Goal: Navigation & Orientation: Go to known website

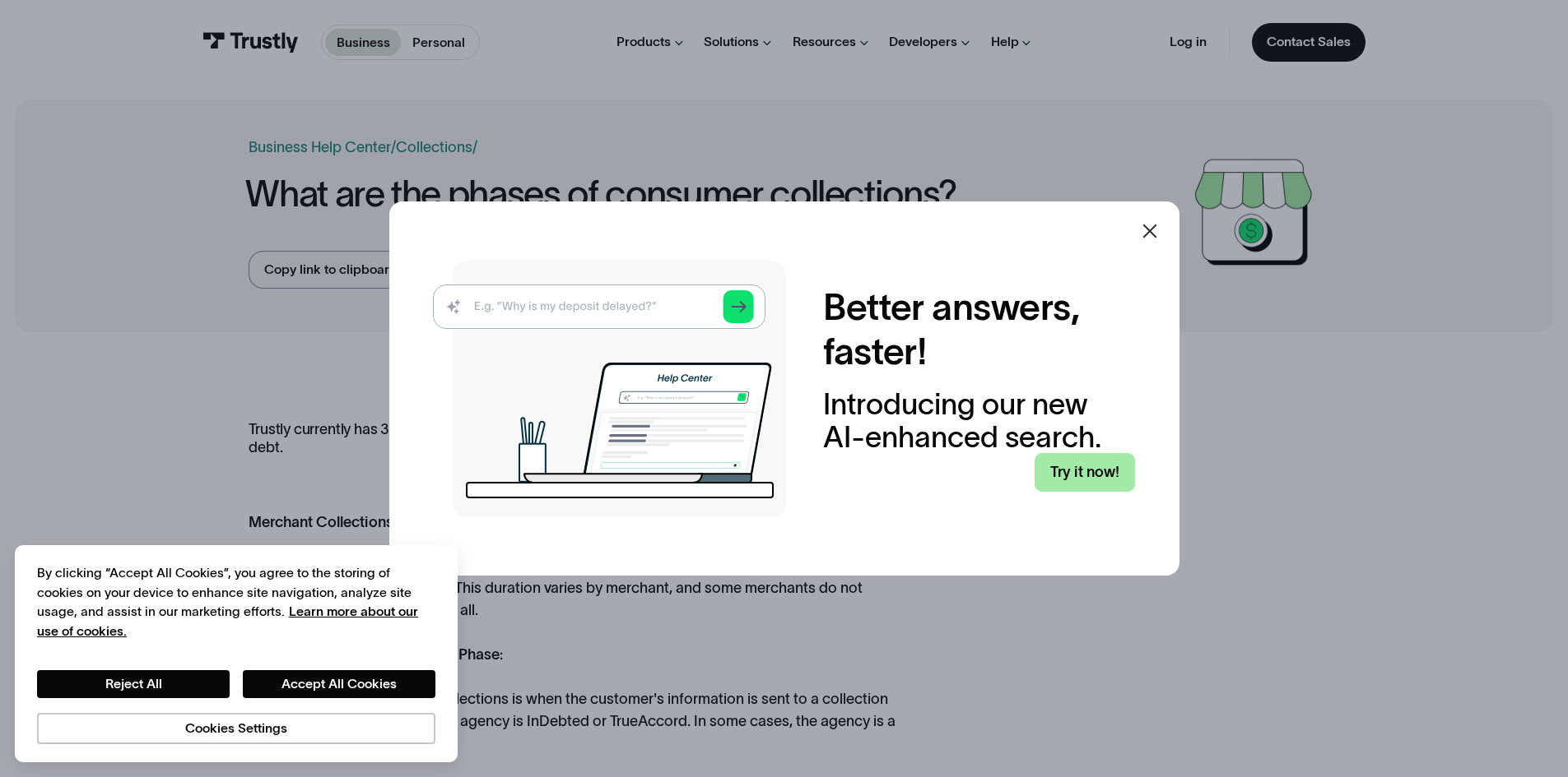
click at [1066, 477] on link "Try it now!" at bounding box center [1085, 472] width 100 height 38
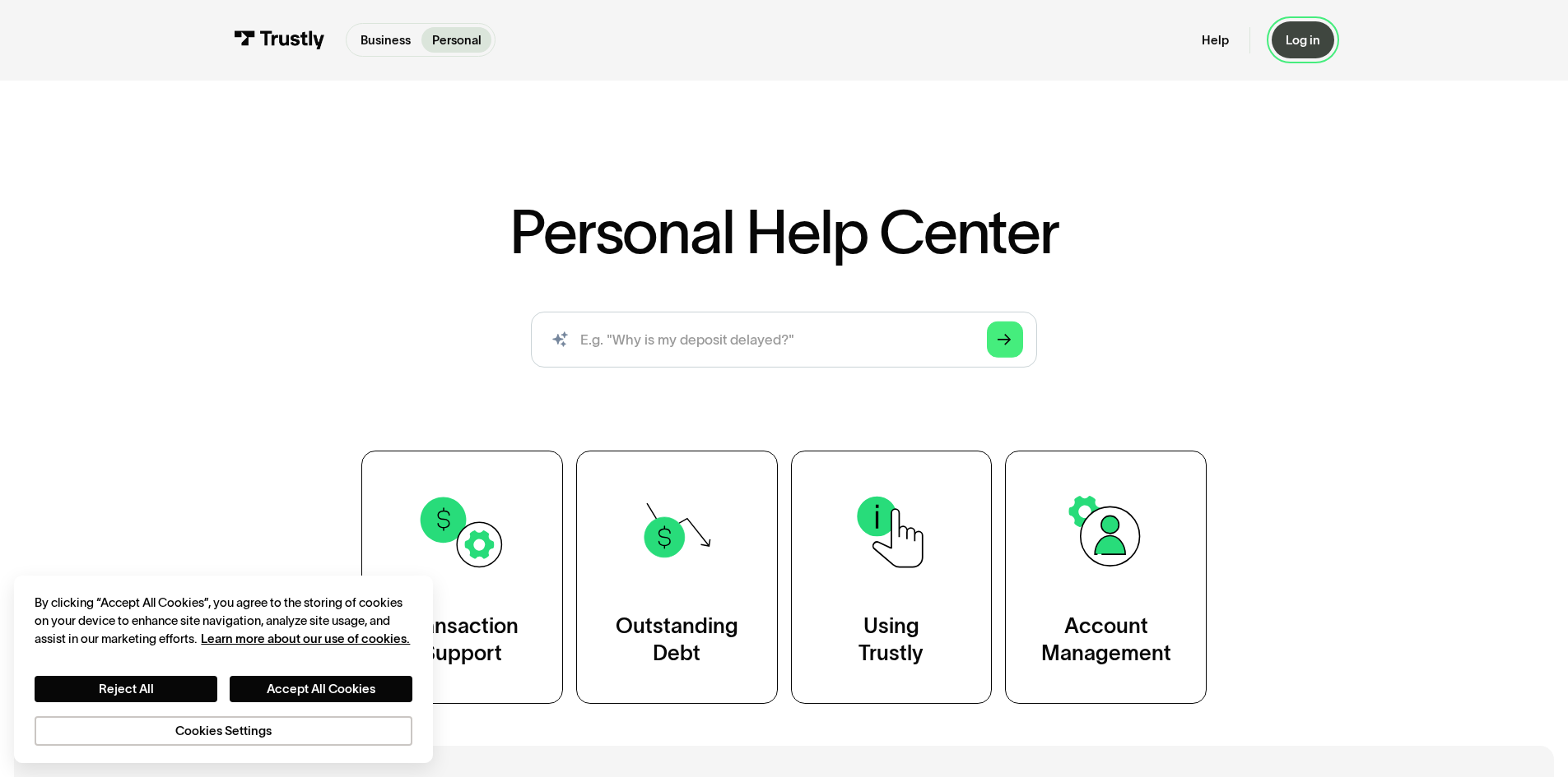
click at [1291, 47] on div "Log in" at bounding box center [1302, 39] width 34 height 16
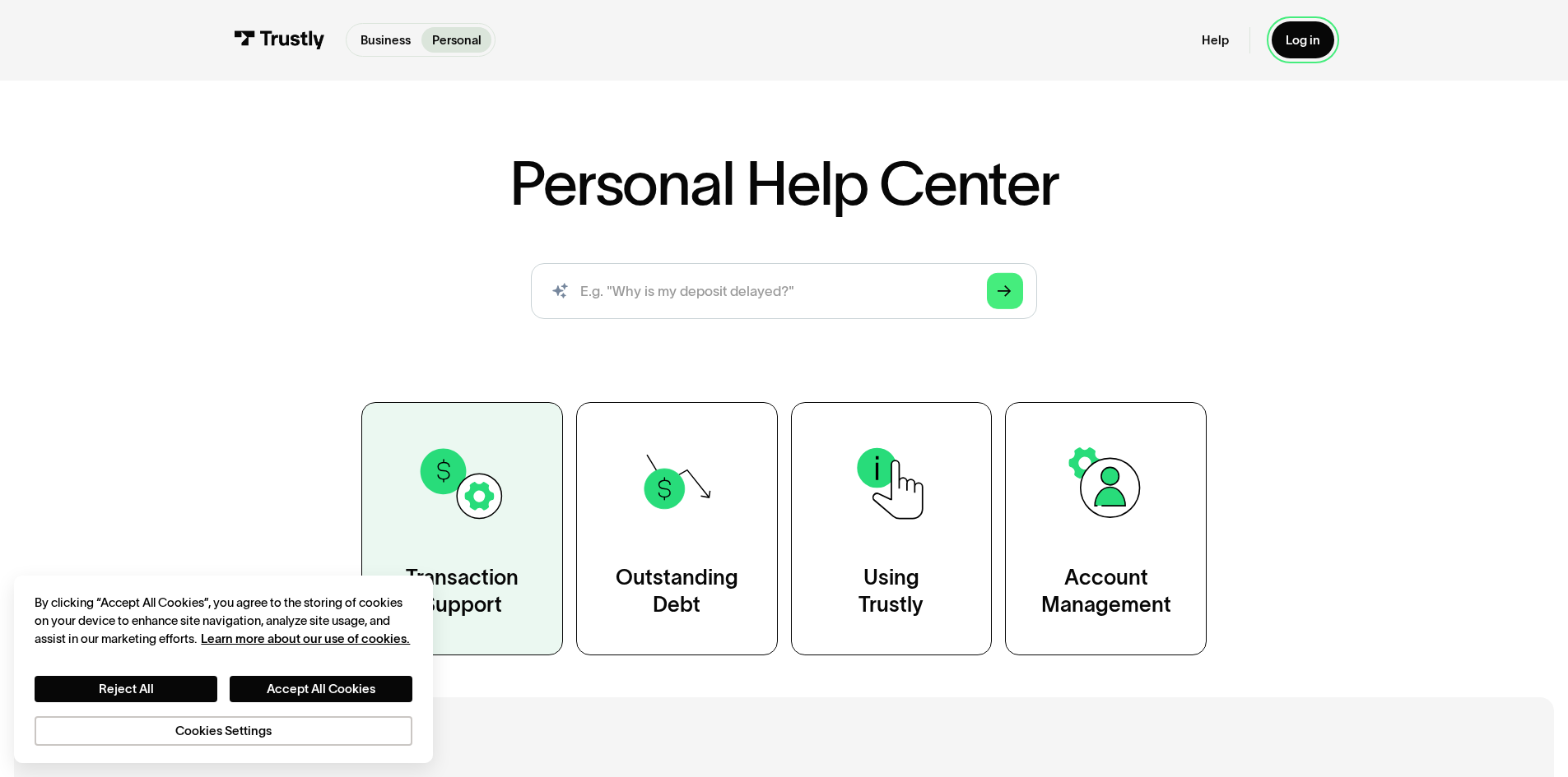
scroll to position [247, 0]
